Goal: Transaction & Acquisition: Subscribe to service/newsletter

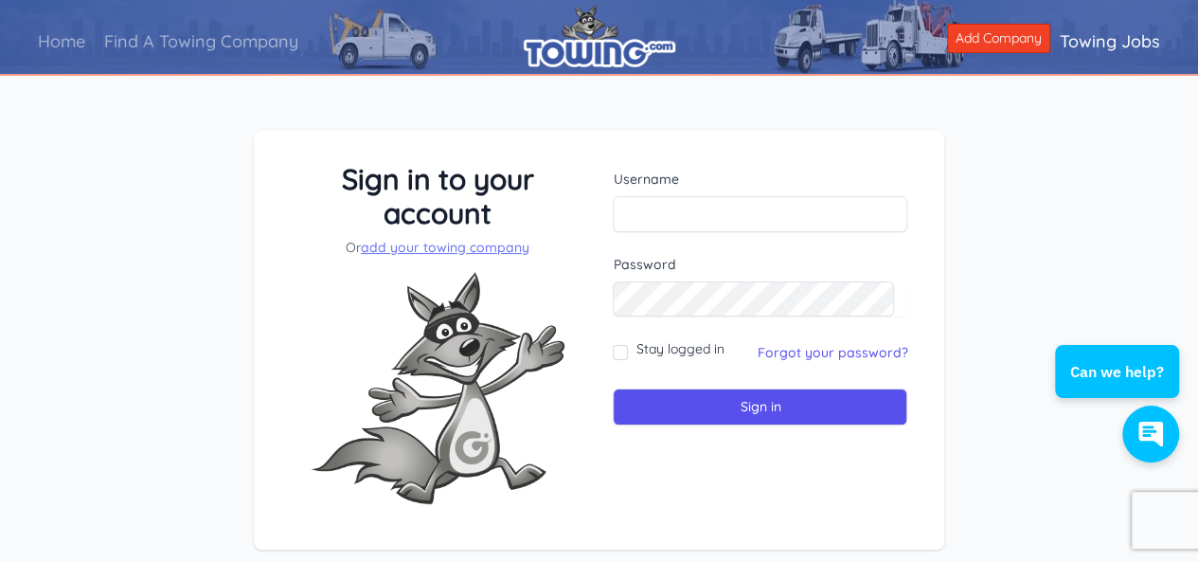
click at [489, 251] on link "add your towing company" at bounding box center [445, 247] width 169 height 17
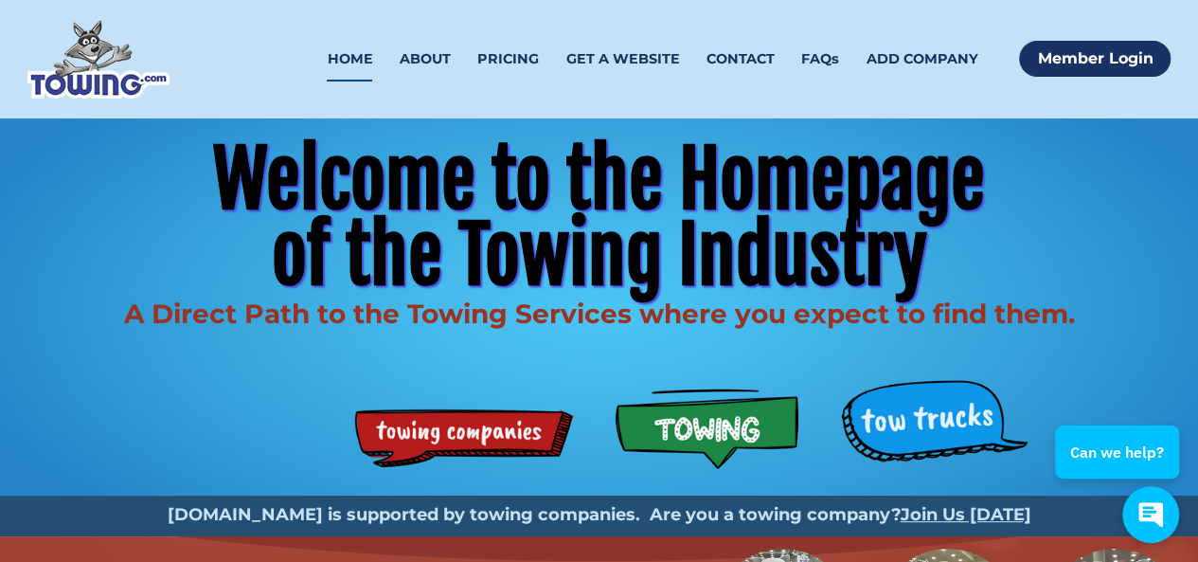
click at [698, 425] on div "Welcome to the Homepage of the Towing Industry A Direct Path to the Towing Serv…" at bounding box center [599, 306] width 1198 height 377
click at [521, 439] on div "Welcome to the Homepage of the Towing Industry A Direct Path to the Towing Serv…" at bounding box center [599, 306] width 1198 height 377
click at [890, 54] on link "ADD COMPANY" at bounding box center [922, 59] width 112 height 45
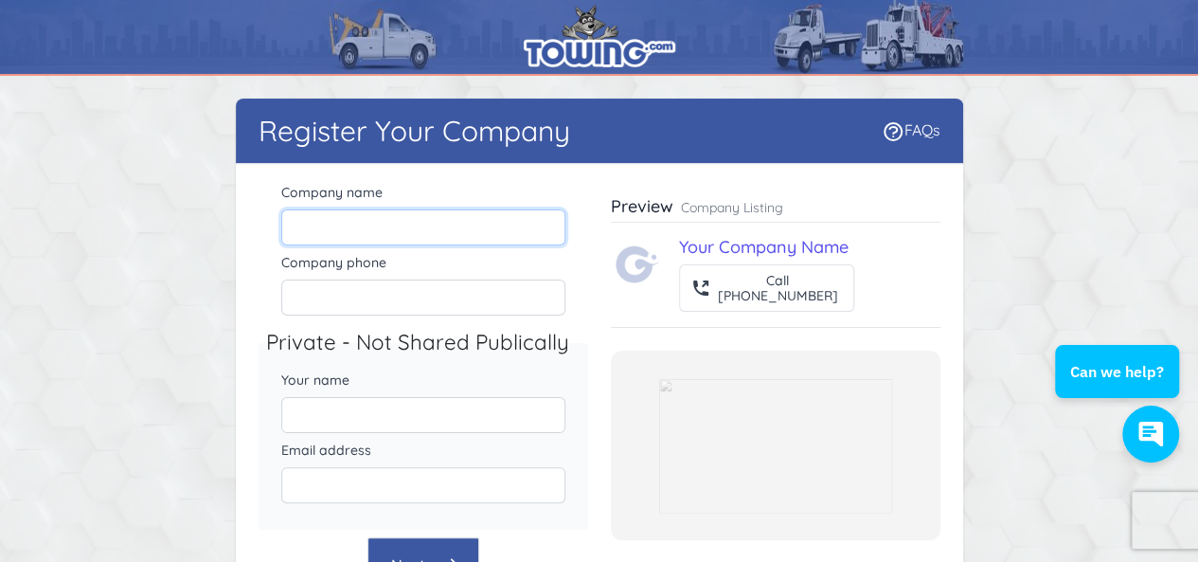
click at [384, 219] on input "Company name" at bounding box center [423, 227] width 284 height 36
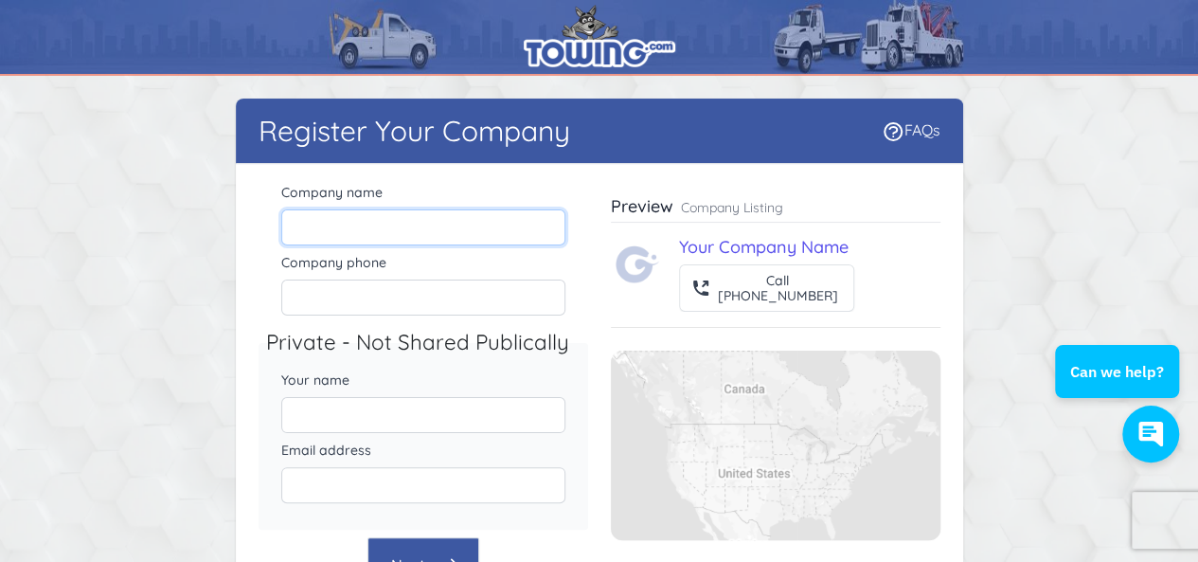
type input "Preferred Towing"
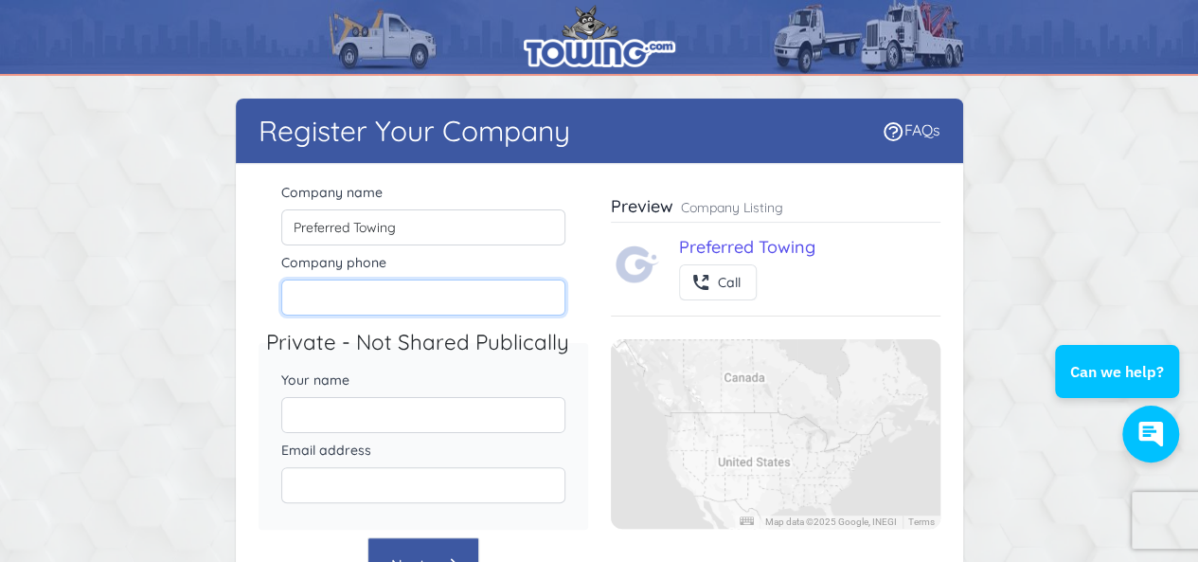
click at [330, 299] on input "Company phone" at bounding box center [423, 297] width 284 height 36
paste input "469 427 7371"
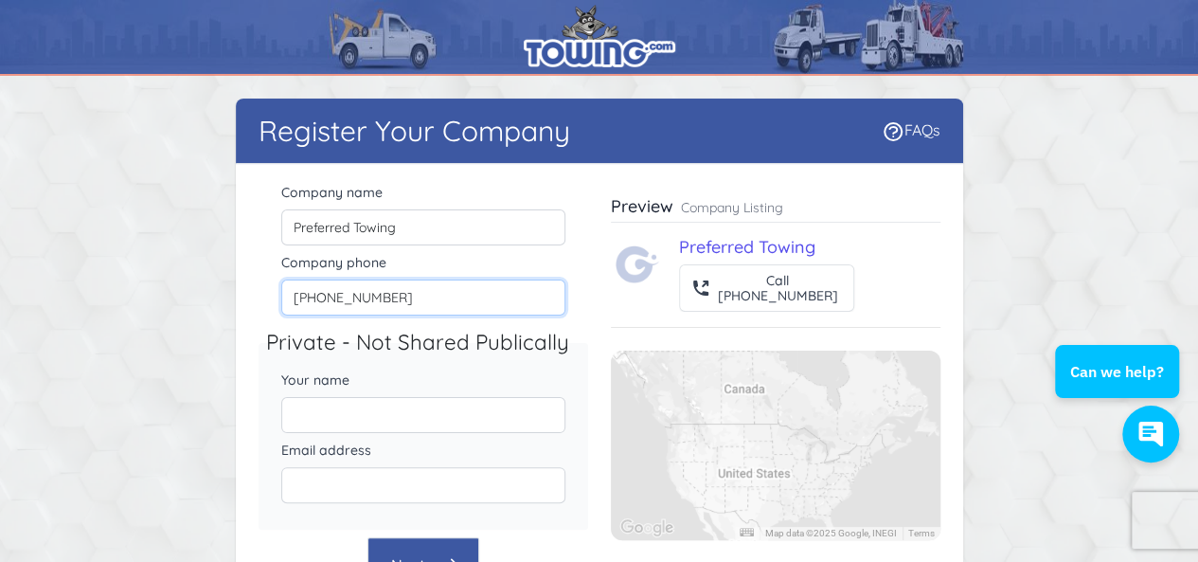
click at [315, 296] on input "469 427 7371" at bounding box center [423, 297] width 284 height 36
click at [332, 302] on input "469 427 7371" at bounding box center [423, 297] width 284 height 36
type input "4694277371"
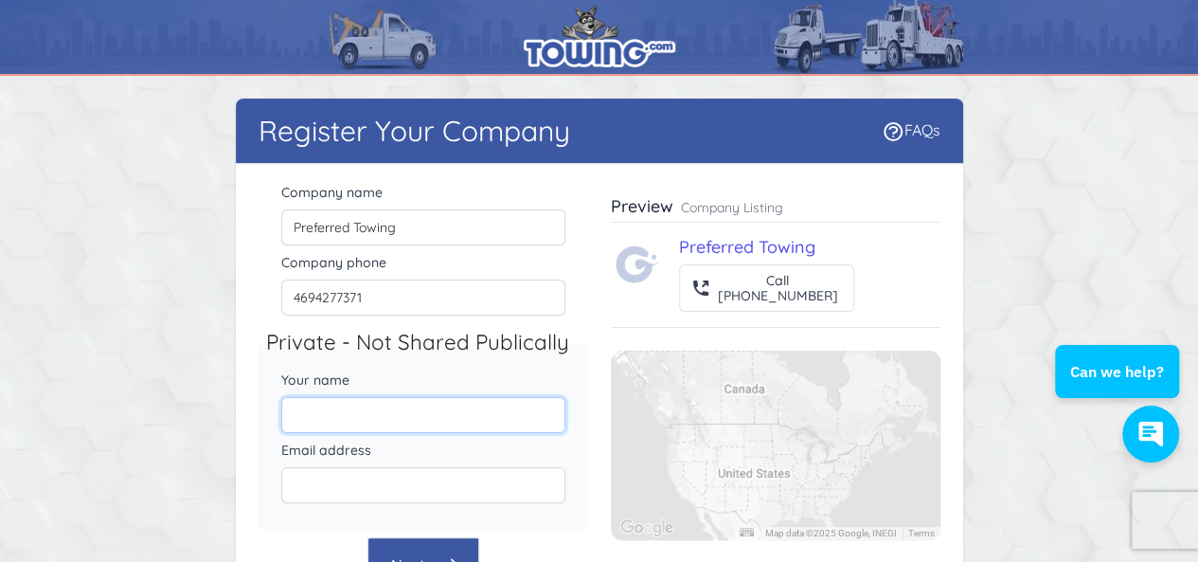
click at [324, 422] on input "Your name" at bounding box center [423, 415] width 284 height 36
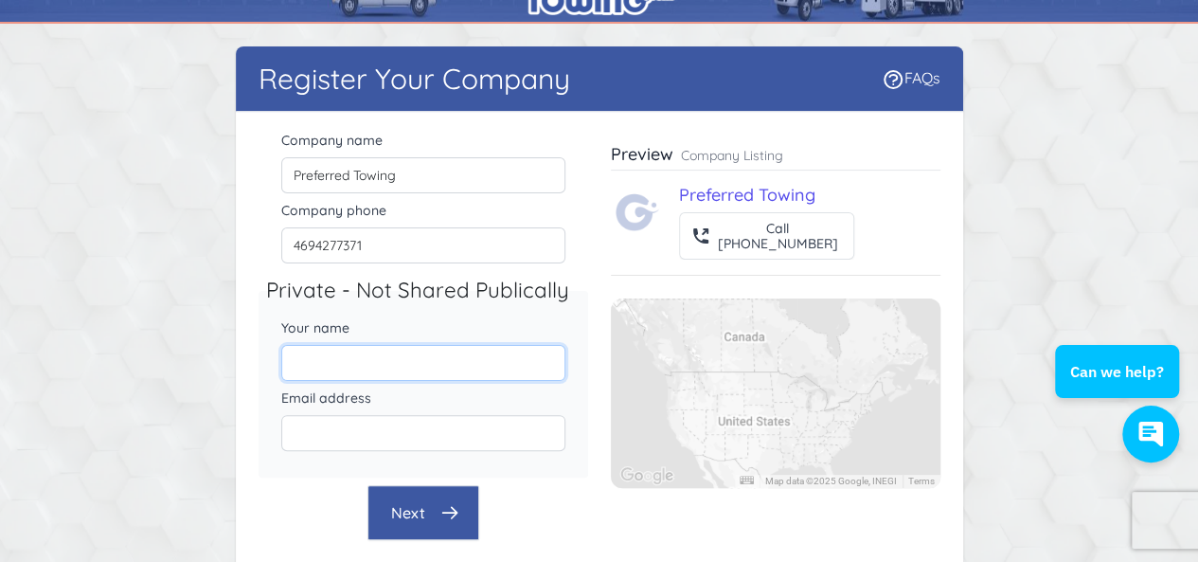
scroll to position [95, 0]
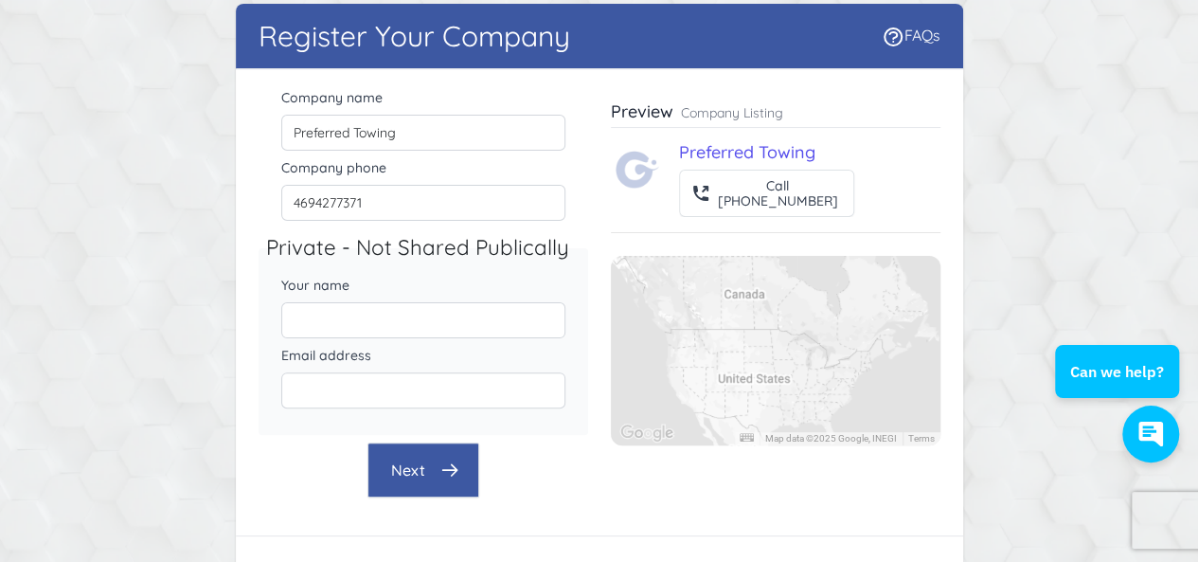
click at [380, 365] on div "Email address" at bounding box center [424, 377] width 330 height 70
click at [345, 319] on input "Your name" at bounding box center [423, 320] width 284 height 36
click at [419, 326] on input "Your name" at bounding box center [423, 320] width 284 height 36
click at [350, 401] on input "Email address" at bounding box center [423, 390] width 284 height 36
click at [347, 331] on input "Your name" at bounding box center [423, 320] width 284 height 36
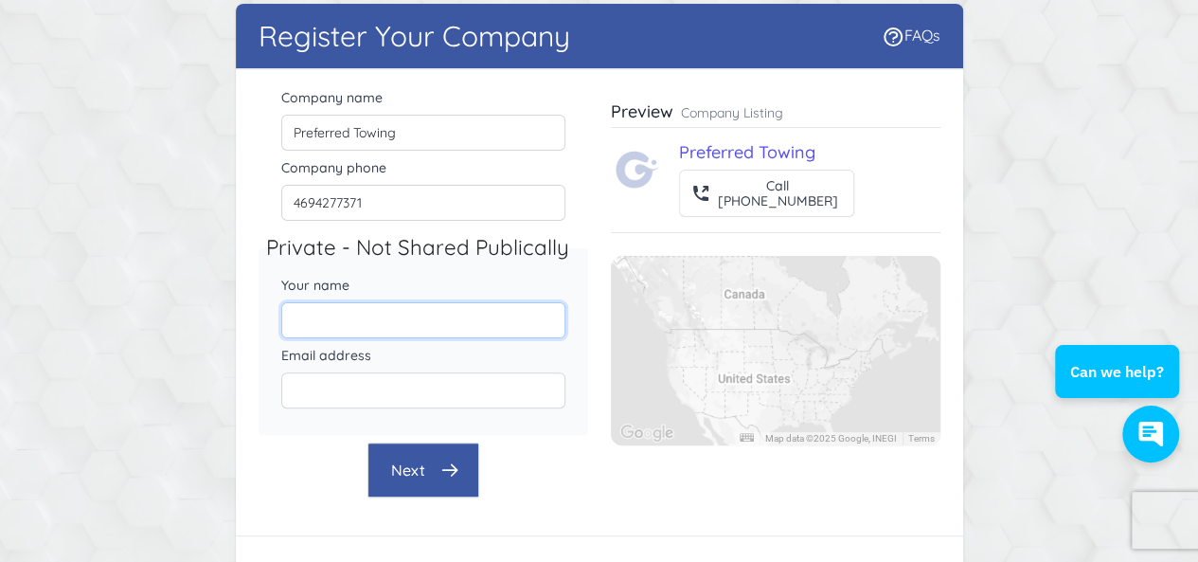
click at [347, 331] on input "Your name" at bounding box center [423, 320] width 284 height 36
paste input "Preferred Towing"
type input "Preferred Towing"
click at [356, 372] on input "Email address" at bounding box center [423, 390] width 284 height 36
paste input "preferredtowing247@gmail.com"
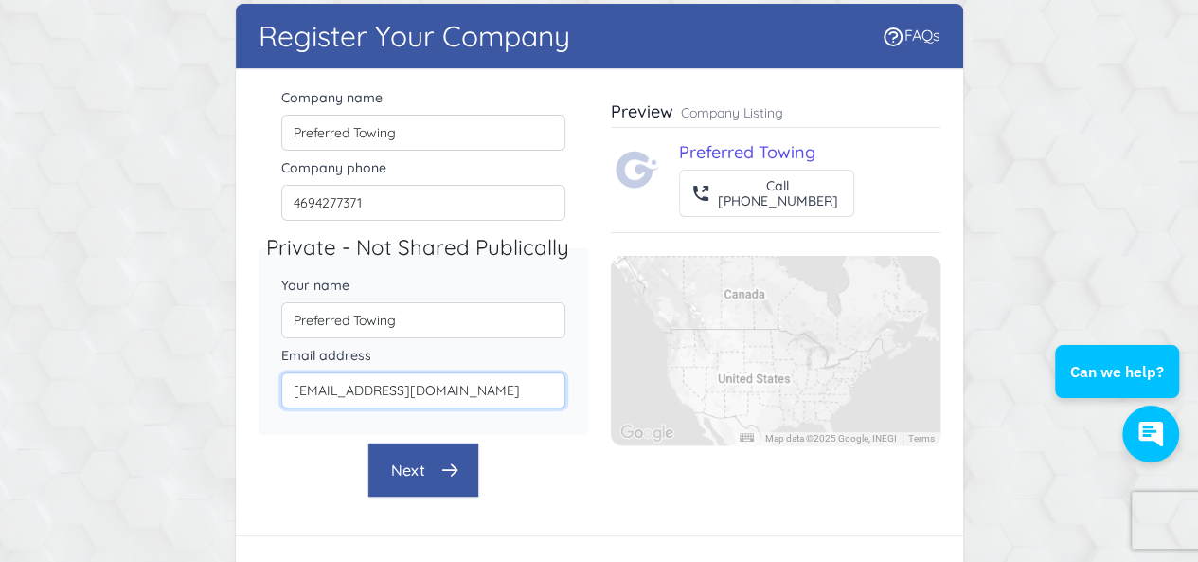
click at [563, 399] on input "preferredtowing247@gmail.com" at bounding box center [423, 390] width 284 height 36
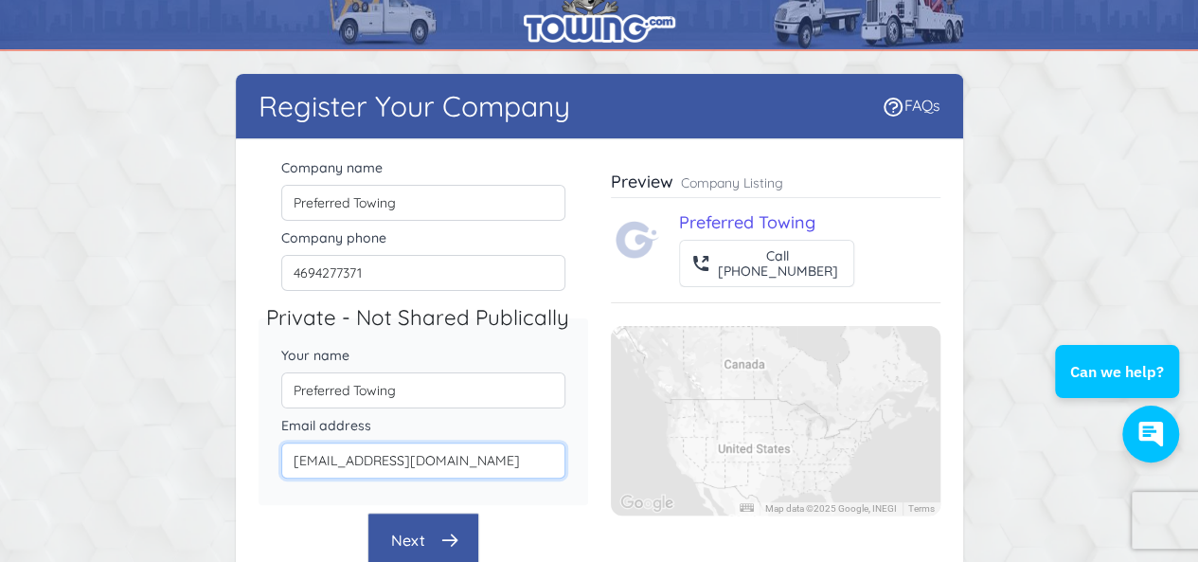
scroll to position [0, 0]
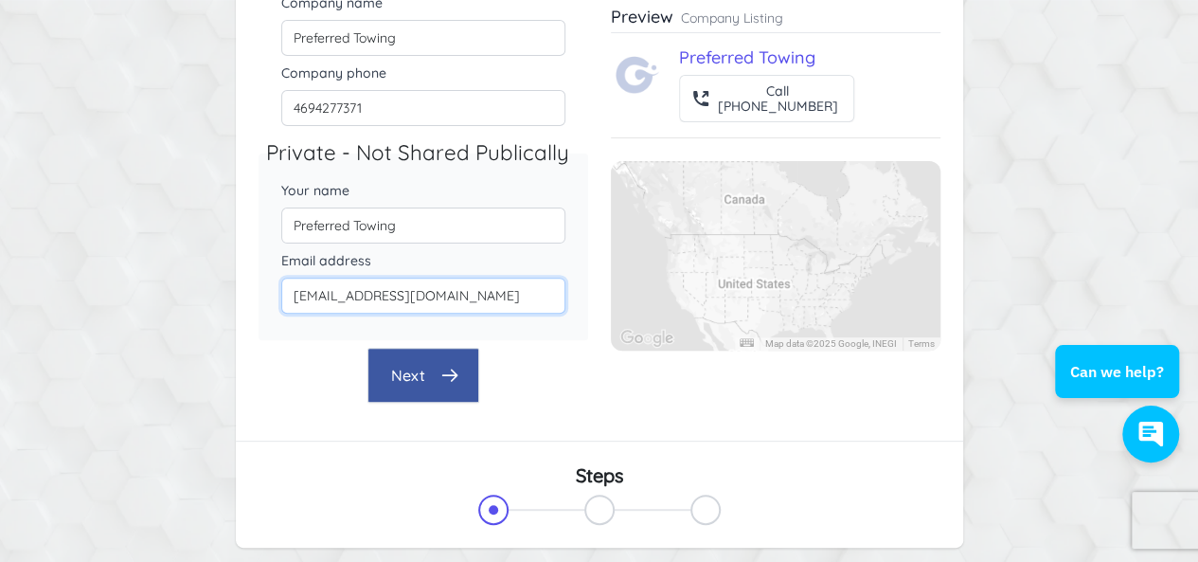
type input "preferredtowing247@gmail.com"
click at [457, 368] on icon "button" at bounding box center [449, 375] width 19 height 19
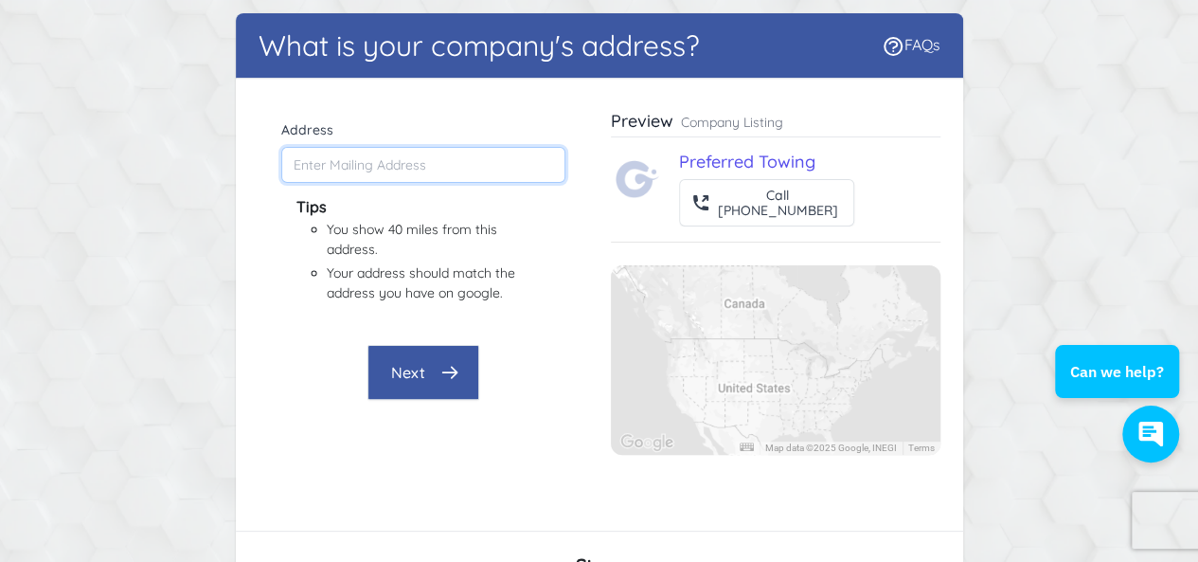
click at [402, 168] on input "Address" at bounding box center [423, 165] width 284 height 36
paste input "preferredtowing247@gmail.com"
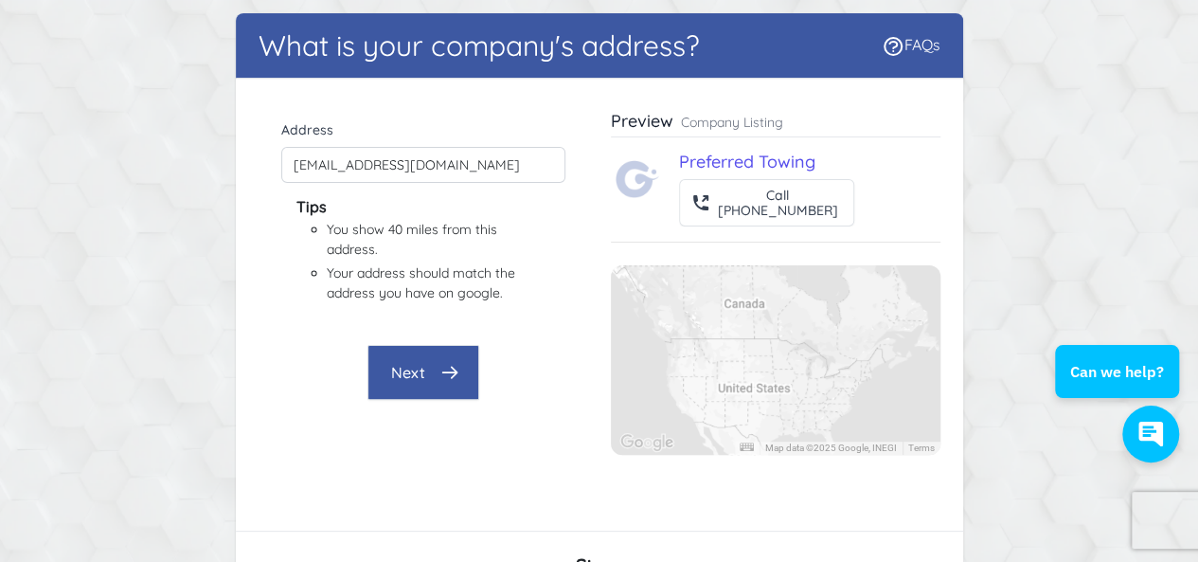
click at [289, 280] on div "Address preferredtowing247@gmail.com Tips You show 40 miles from this address. …" at bounding box center [424, 220] width 330 height 206
type input "8557 TX-103, Lufkin, TX 75901, USA"
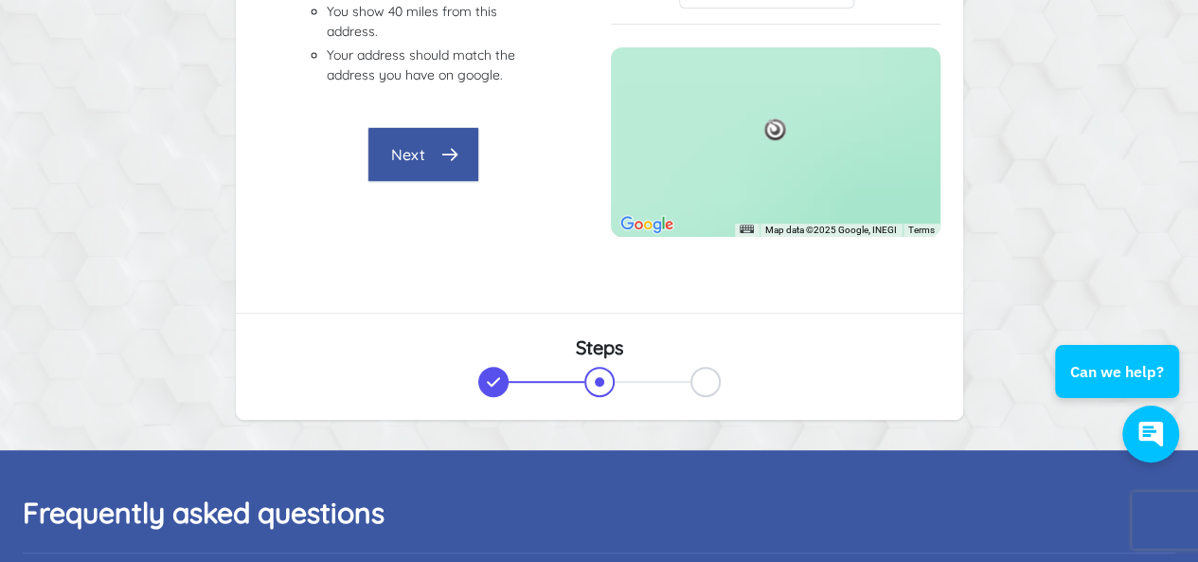
scroll to position [275, 0]
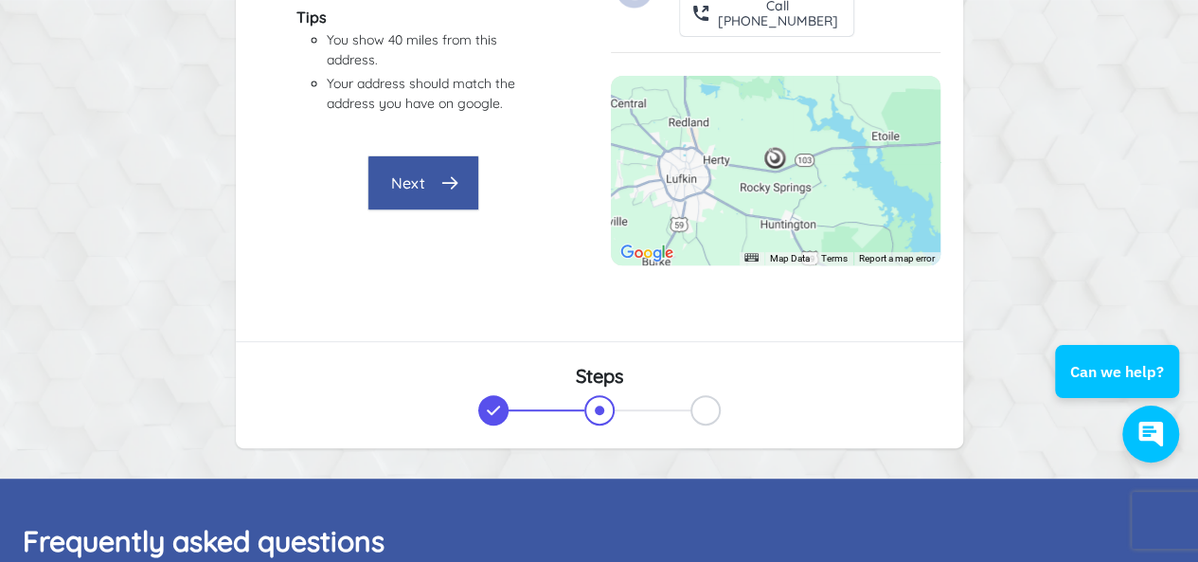
click at [399, 201] on button "Next" at bounding box center [424, 182] width 112 height 55
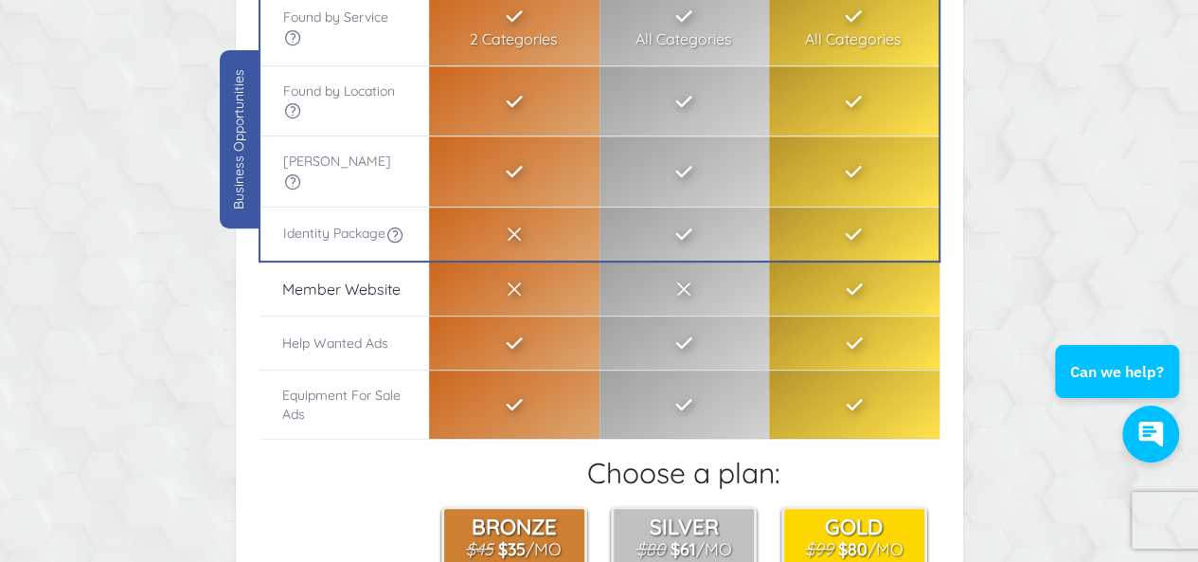
scroll to position [379, 0]
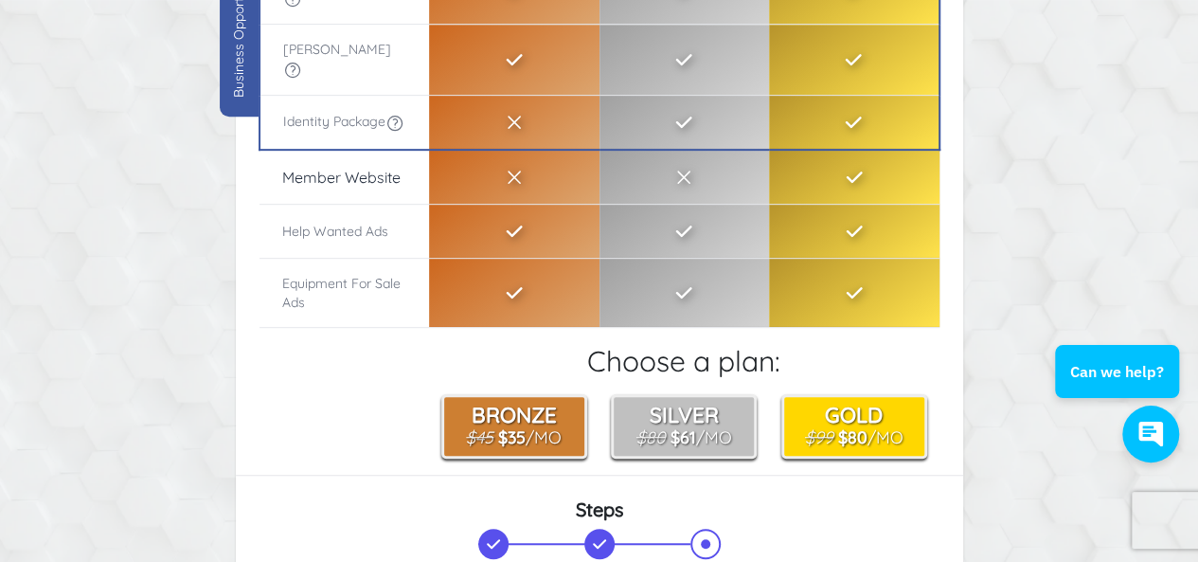
click at [341, 177] on th "Member Website" at bounding box center [345, 177] width 171 height 55
drag, startPoint x: 371, startPoint y: 433, endPoint x: 383, endPoint y: 430, distance: 11.7
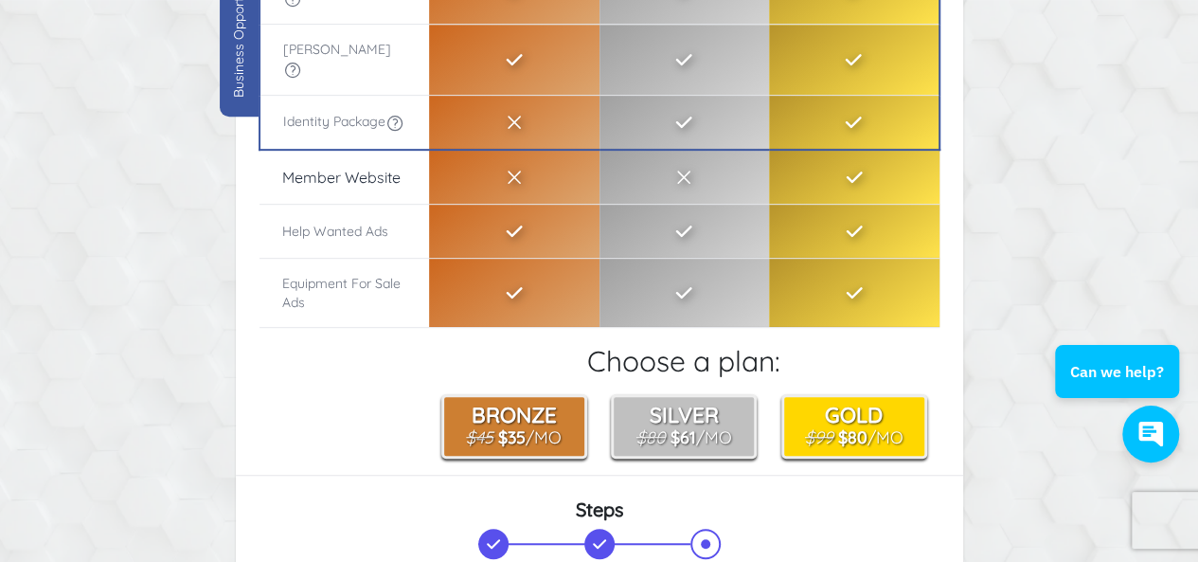
click at [371, 433] on tr "Choose your plan Bronze $45 $35 /Mo Silver $80 $61 /Mo Gold $99 $80 /Mo" at bounding box center [600, 419] width 680 height 81
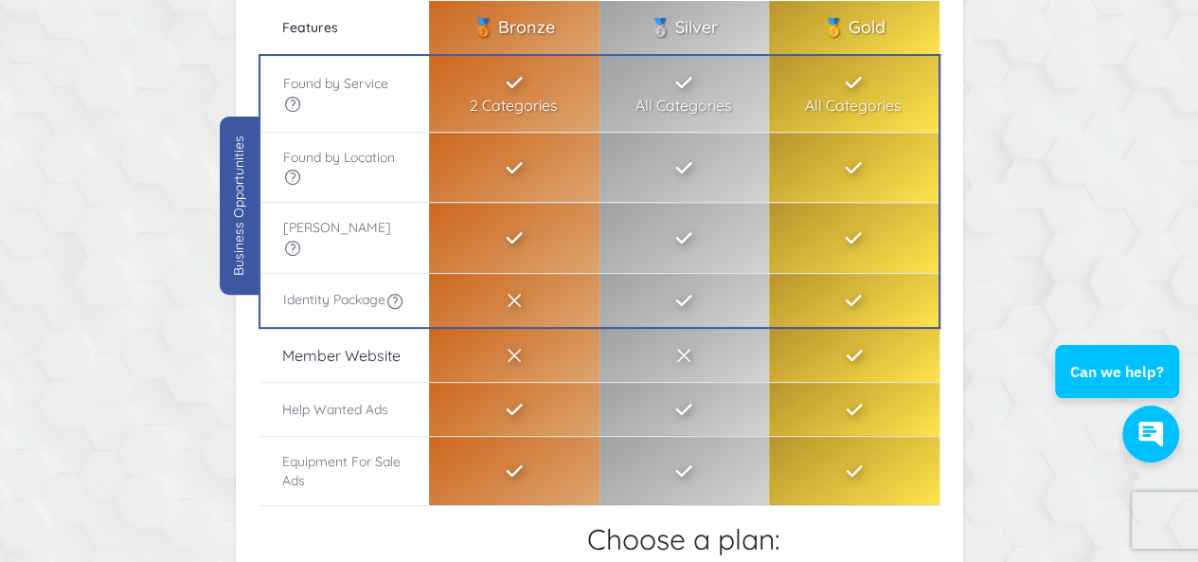
scroll to position [284, 0]
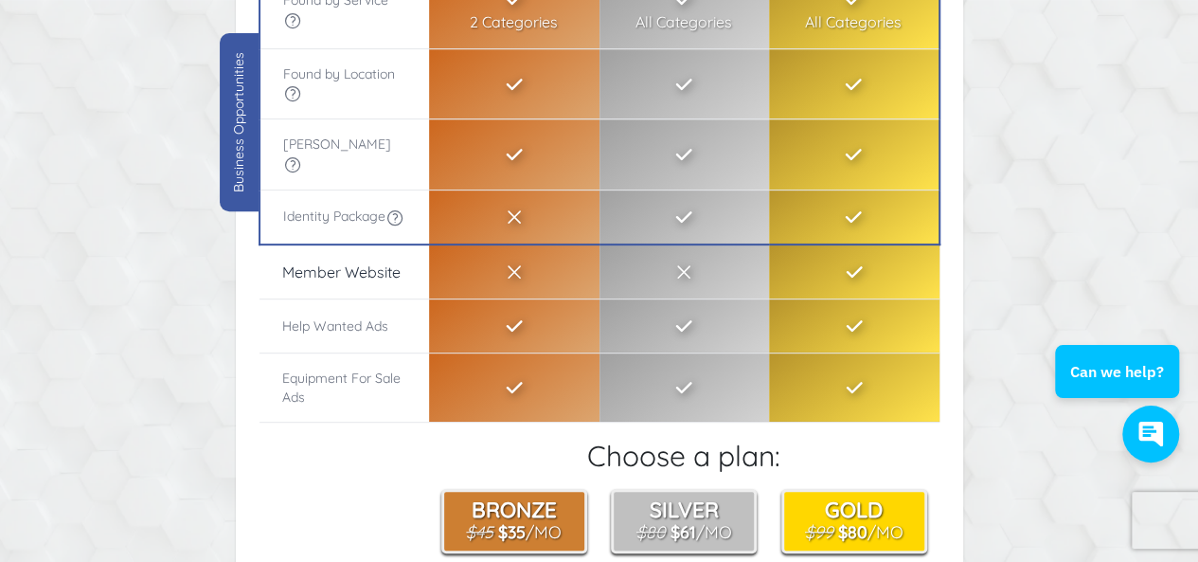
click at [341, 313] on th "Help Wanted Ads" at bounding box center [345, 325] width 171 height 54
click at [323, 355] on th "Equipment For Sale Ads" at bounding box center [345, 386] width 171 height 69
click at [323, 363] on th "Equipment For Sale Ads" at bounding box center [345, 386] width 171 height 69
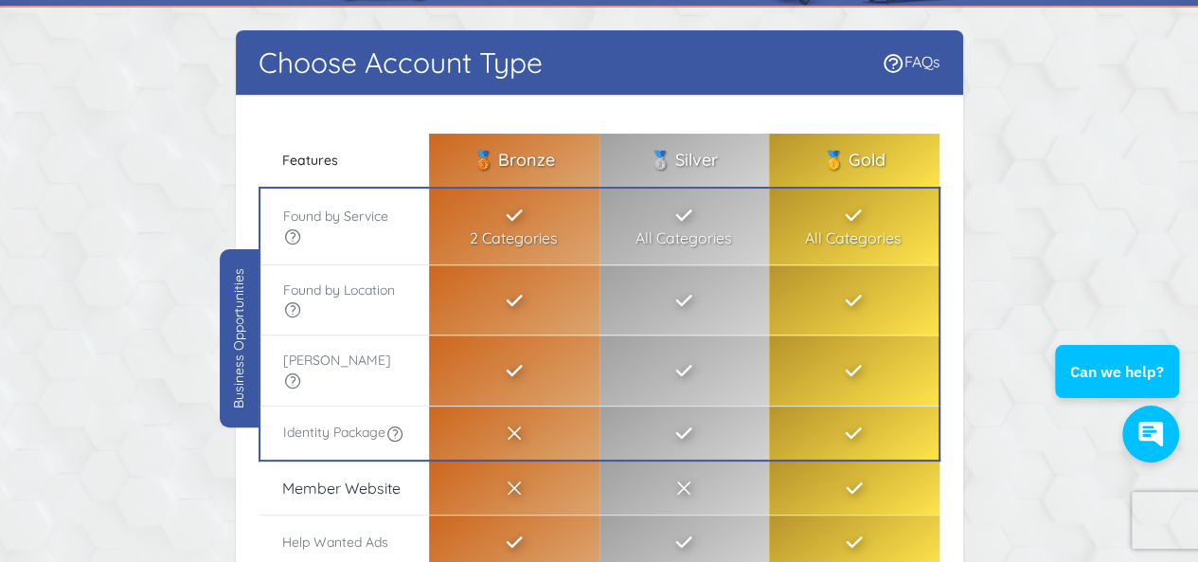
scroll to position [0, 0]
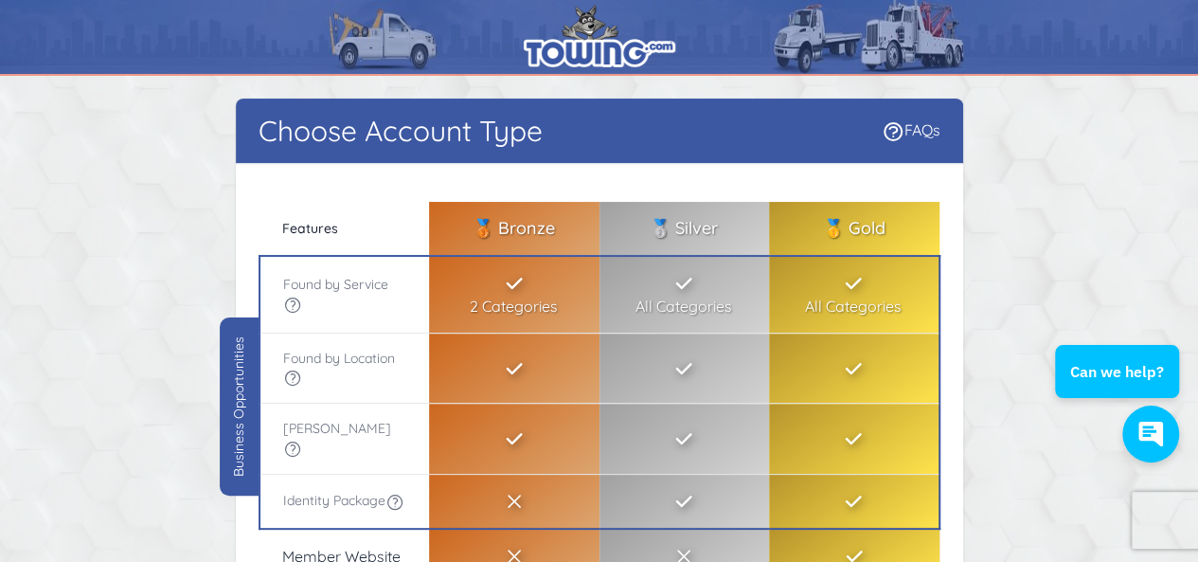
click at [392, 150] on div "Choose Account Type FAQs" at bounding box center [600, 131] width 728 height 65
click at [247, 412] on div "Business Opportunities" at bounding box center [239, 406] width 39 height 178
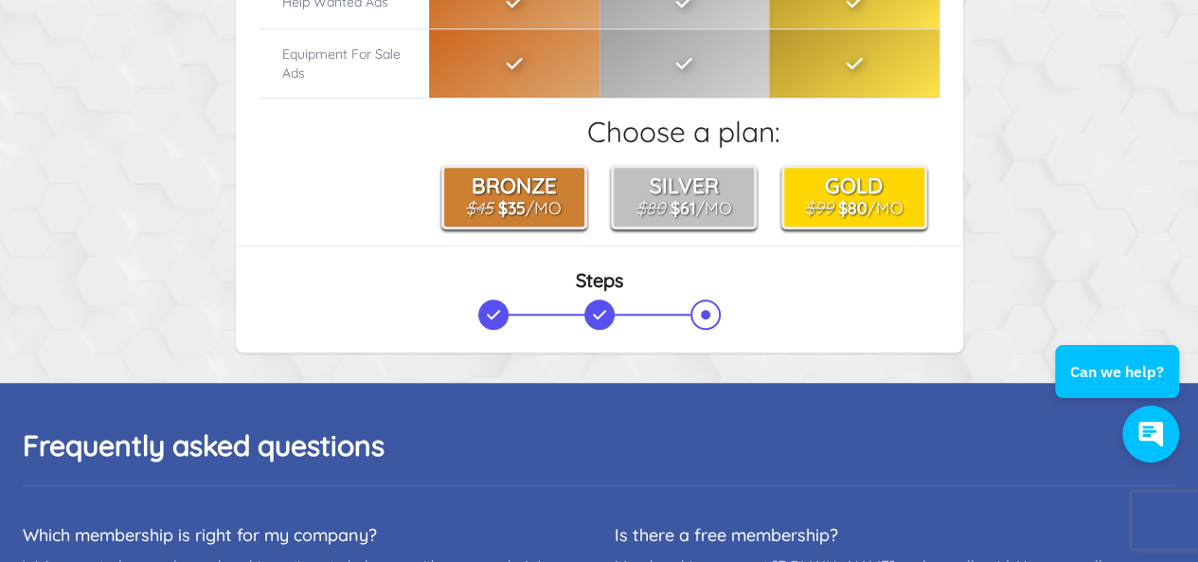
scroll to position [474, 0]
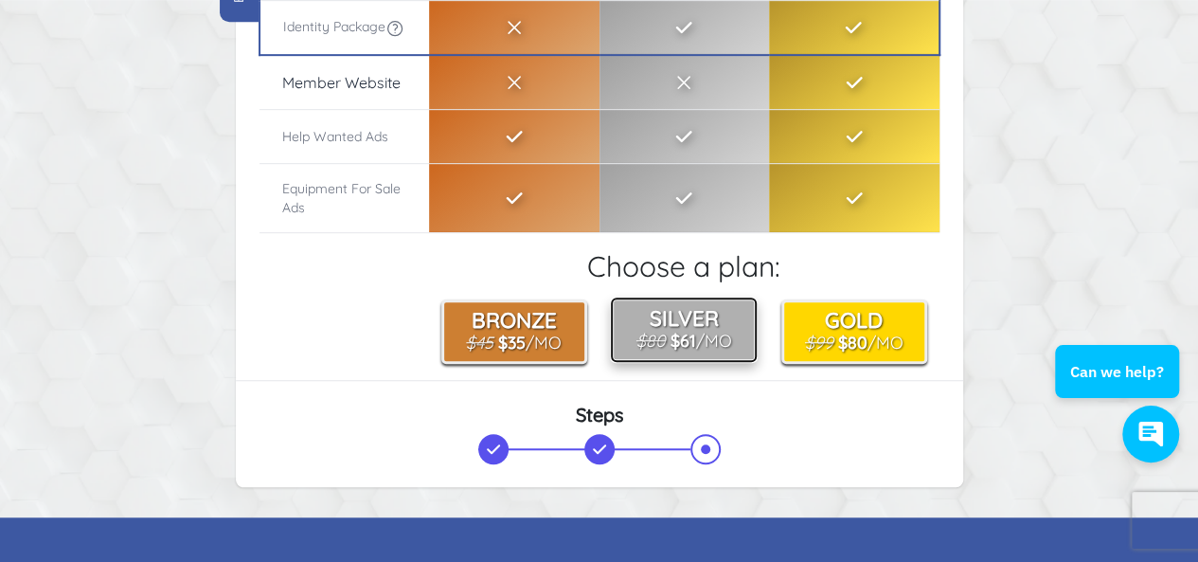
click at [671, 339] on b "$61" at bounding box center [684, 340] width 26 height 21
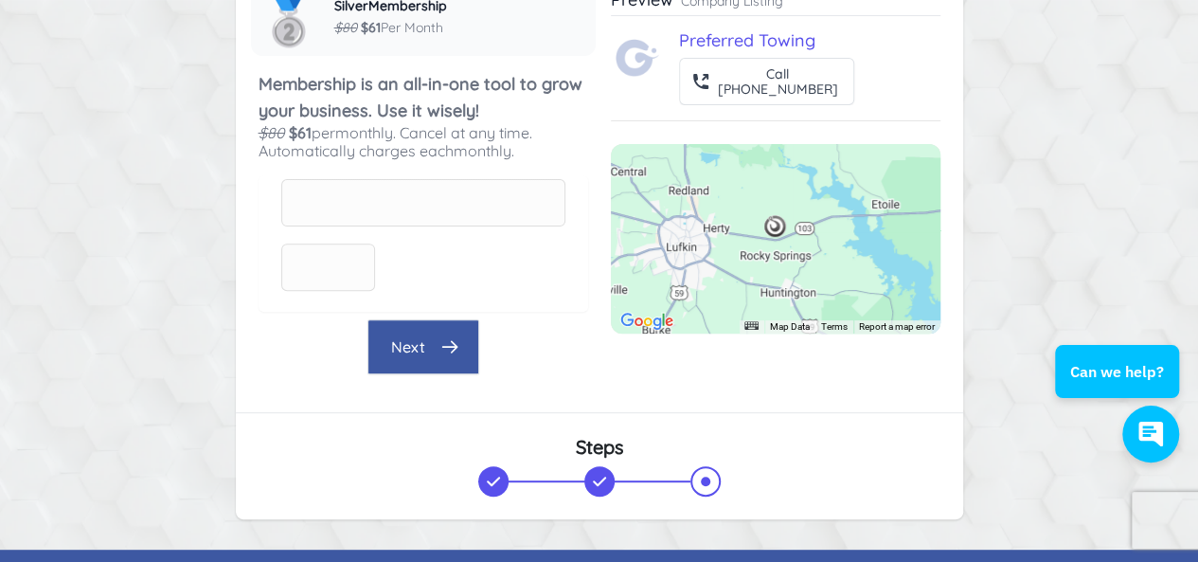
scroll to position [284, 0]
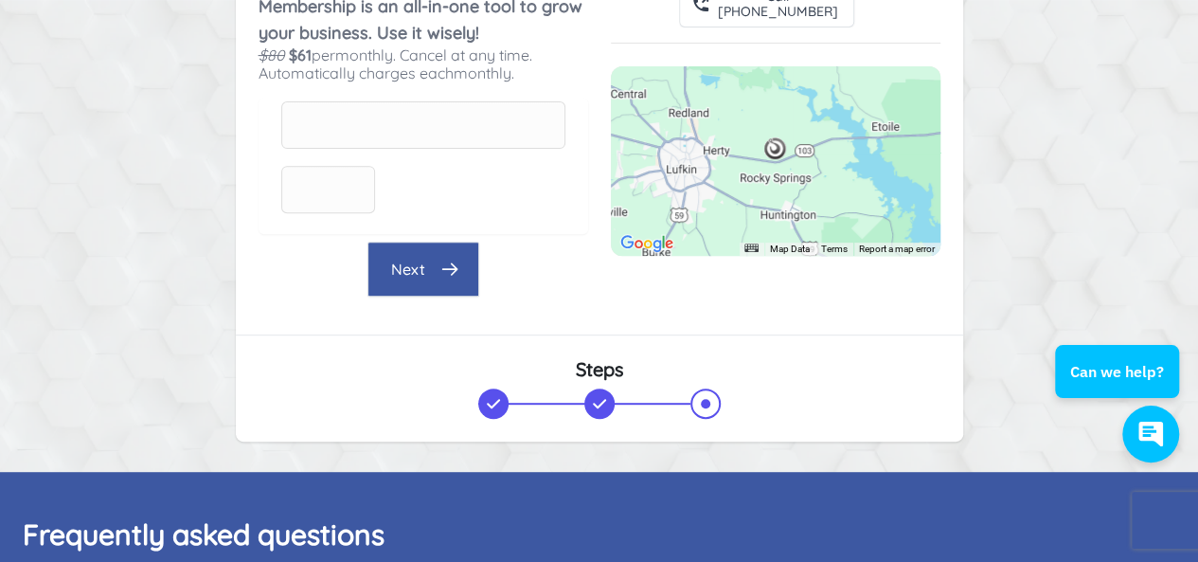
click at [381, 256] on button "Next" at bounding box center [424, 269] width 112 height 55
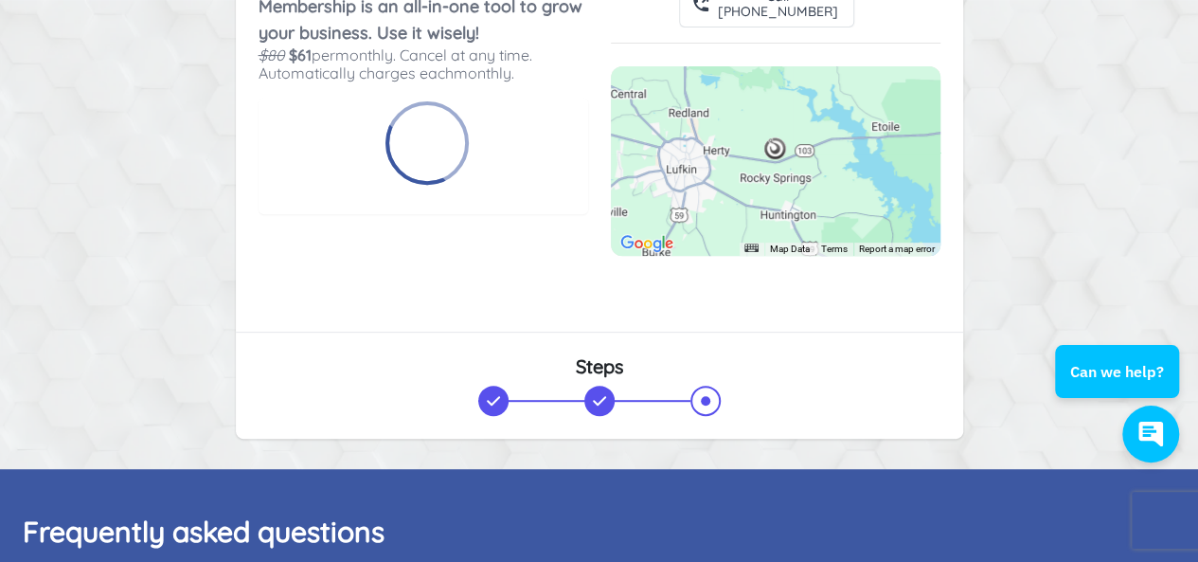
scroll to position [9, 0]
